Goal: Transaction & Acquisition: Purchase product/service

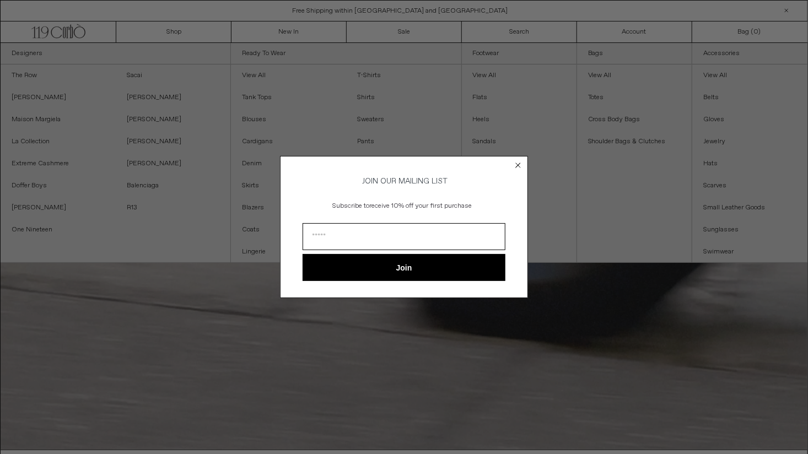
click at [299, 33] on div "Close dialog JOIN OUR MAILING LIST Subscribe to receive 10% off your first purc…" at bounding box center [404, 227] width 808 height 454
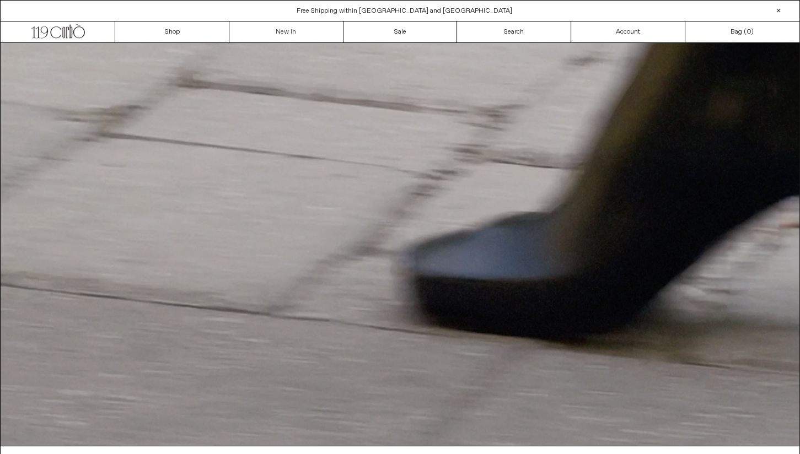
click at [299, 33] on link "New In" at bounding box center [286, 31] width 114 height 21
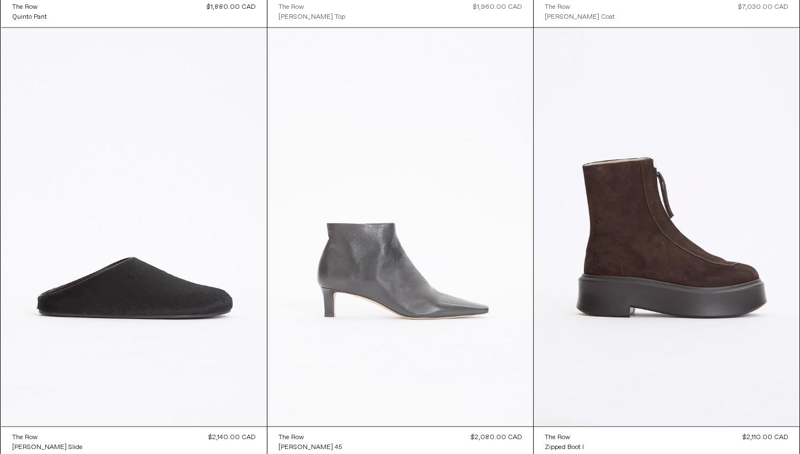
scroll to position [4862, 0]
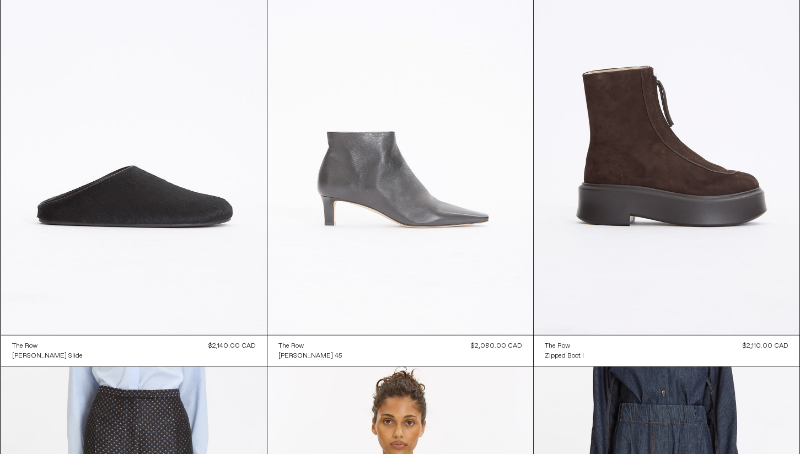
click at [422, 213] on at bounding box center [400, 136] width 266 height 398
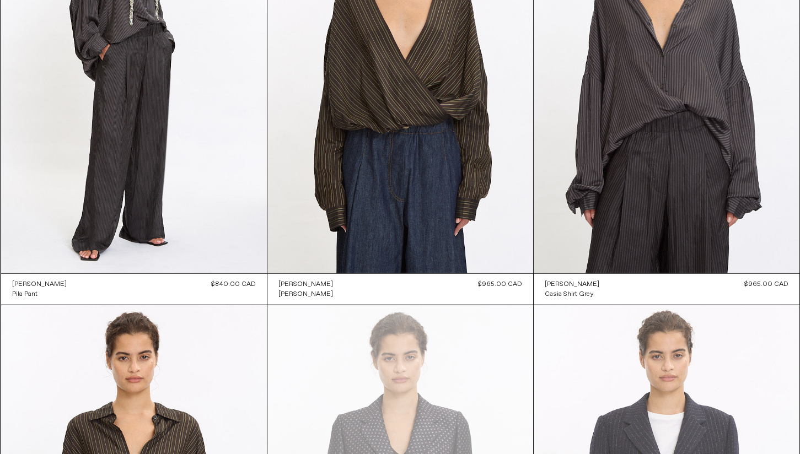
scroll to position [14964, 0]
